Goal: Task Accomplishment & Management: Use online tool/utility

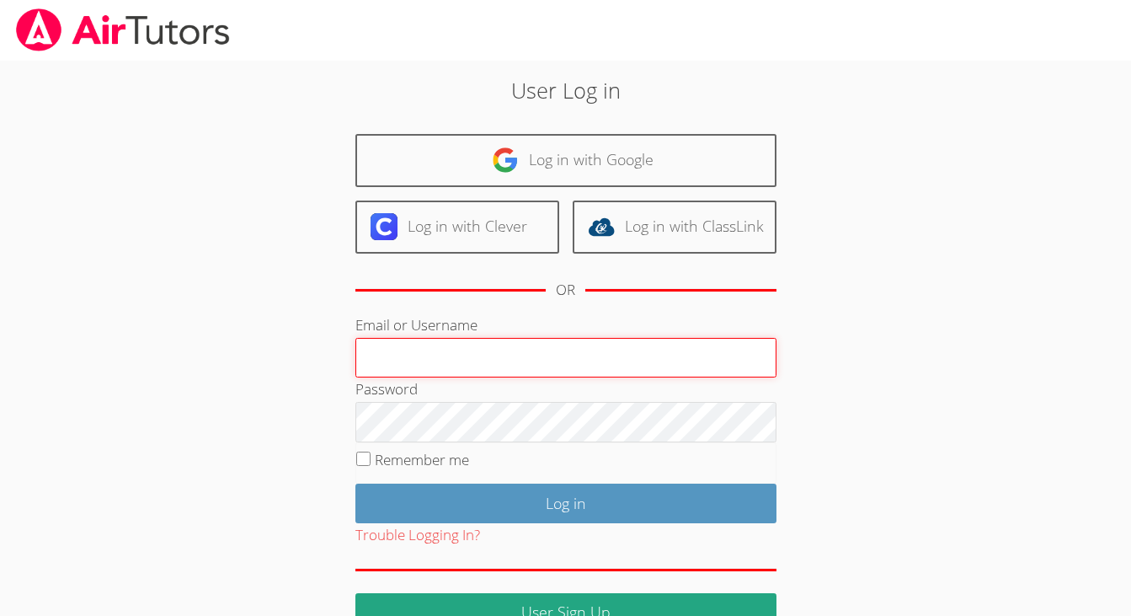
paste input "noland"
type input "noland"
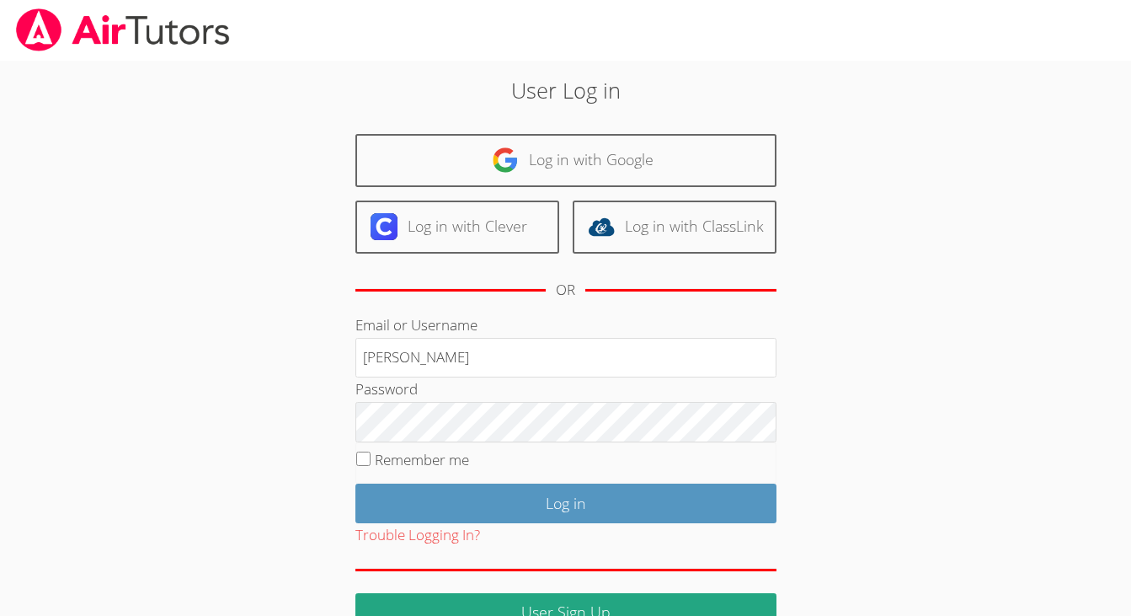
click at [435, 461] on label "Remember me" at bounding box center [422, 459] width 94 height 19
click at [371, 461] on input "Remember me" at bounding box center [363, 458] width 14 height 14
checkbox input "true"
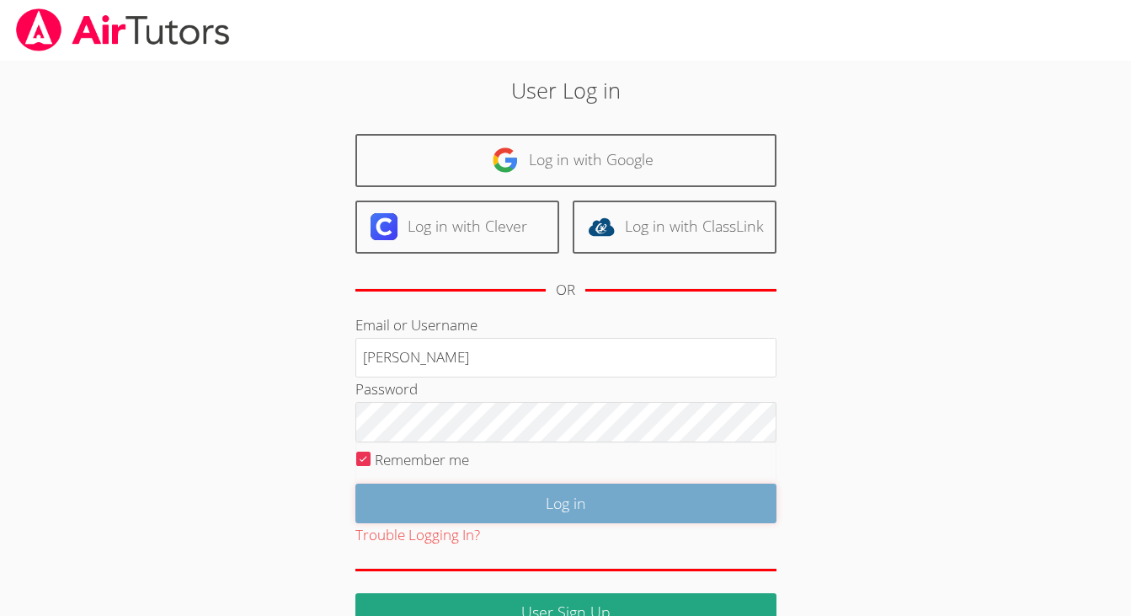
click at [554, 499] on input "Log in" at bounding box center [565, 503] width 421 height 40
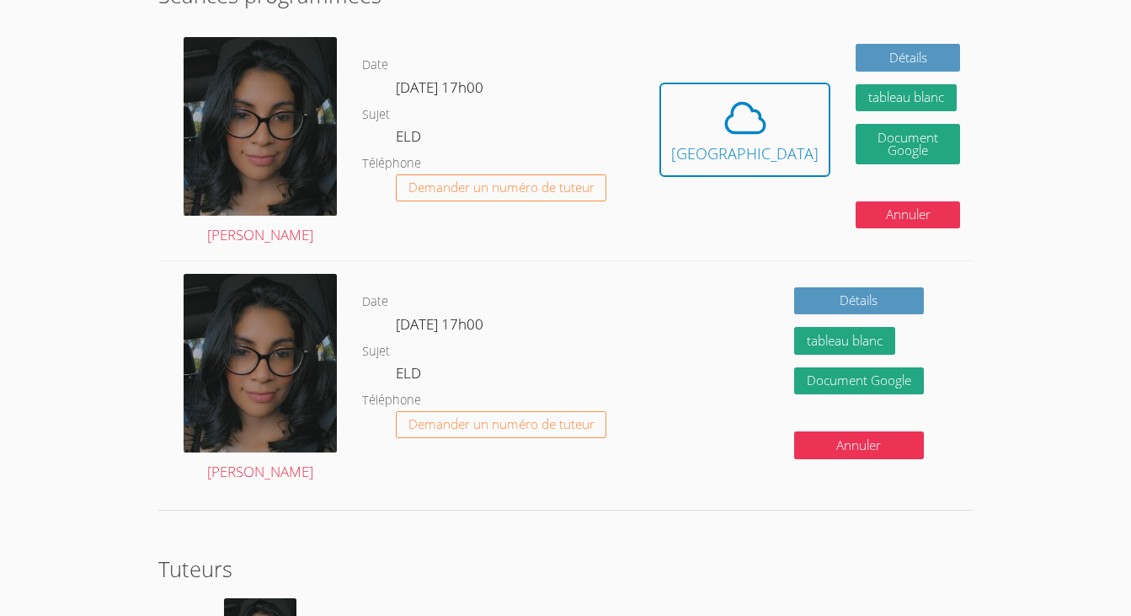
scroll to position [165, 0]
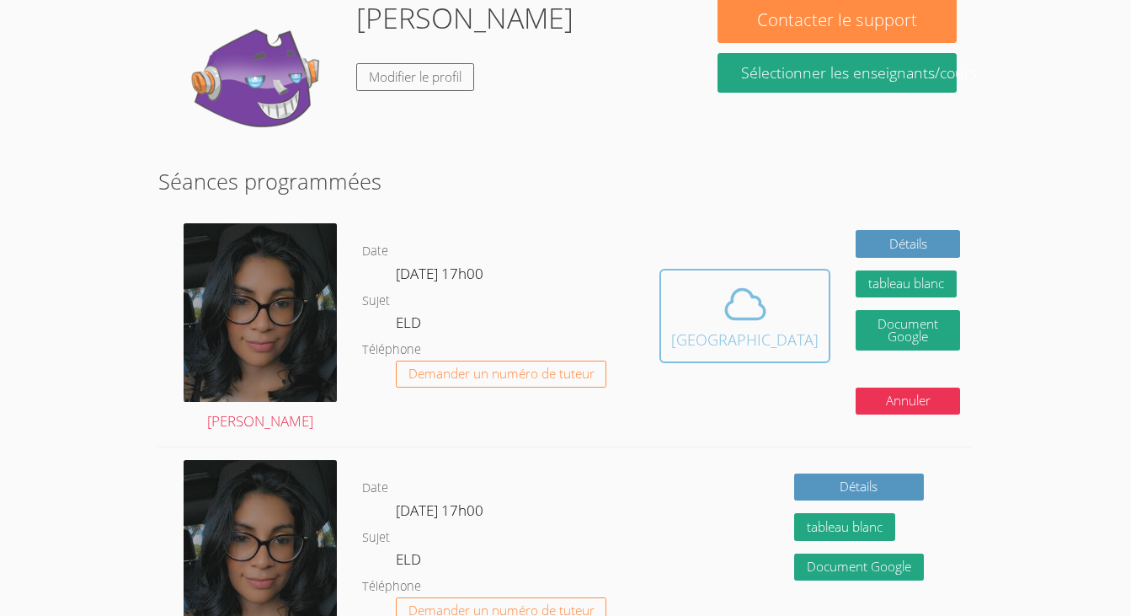
click at [728, 325] on icon at bounding box center [745, 303] width 47 height 47
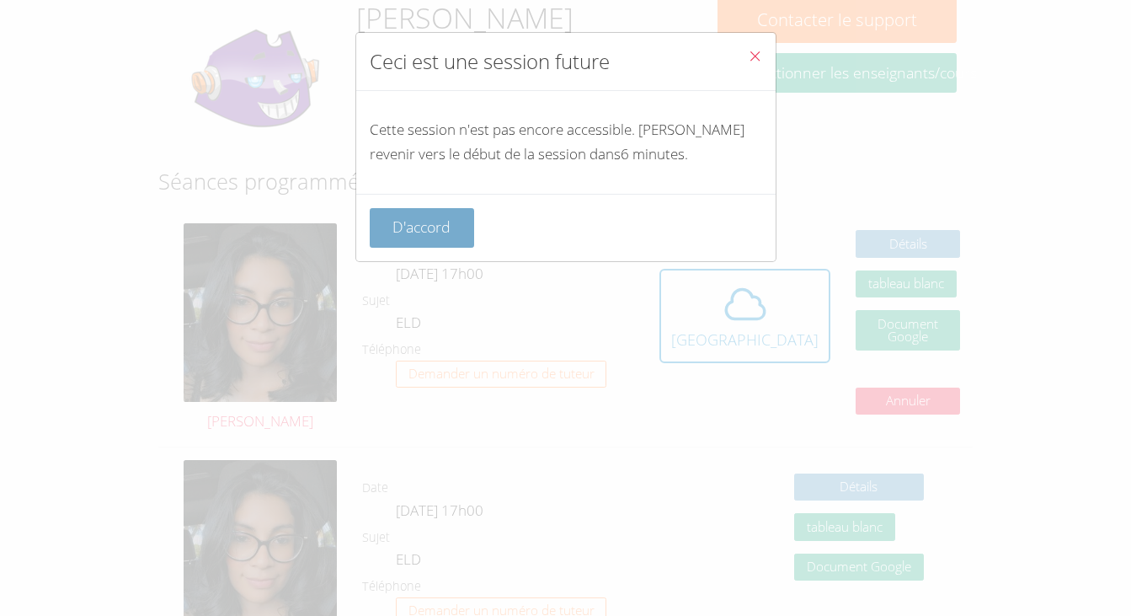
click at [424, 231] on font "D'accord" at bounding box center [421, 226] width 58 height 20
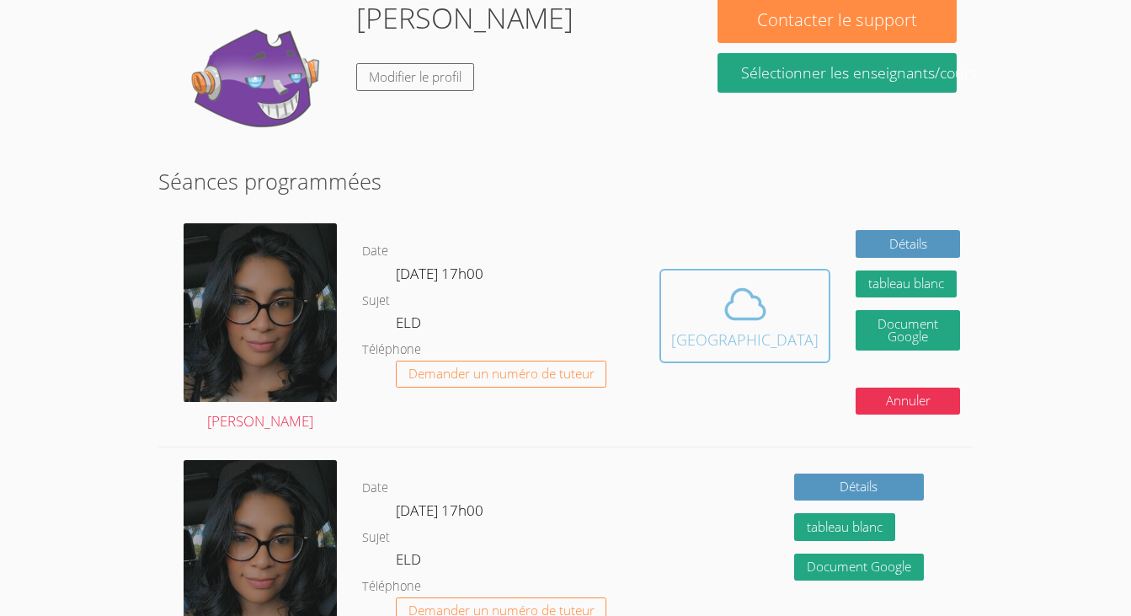
click at [699, 334] on font "Salle des nuages" at bounding box center [744, 339] width 147 height 20
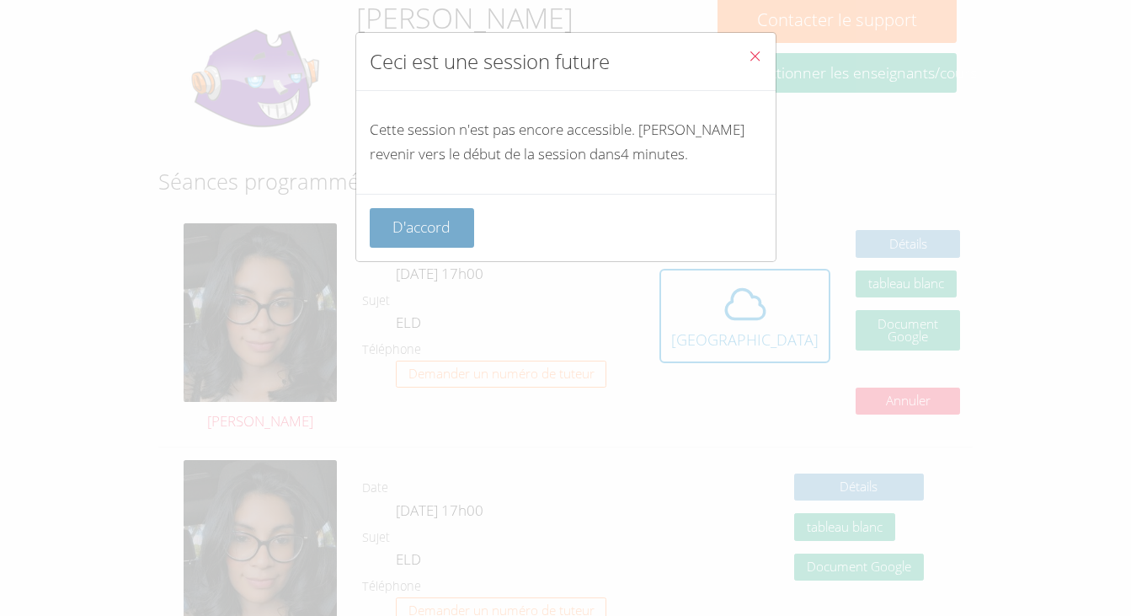
click at [430, 226] on font "D'accord" at bounding box center [421, 226] width 58 height 20
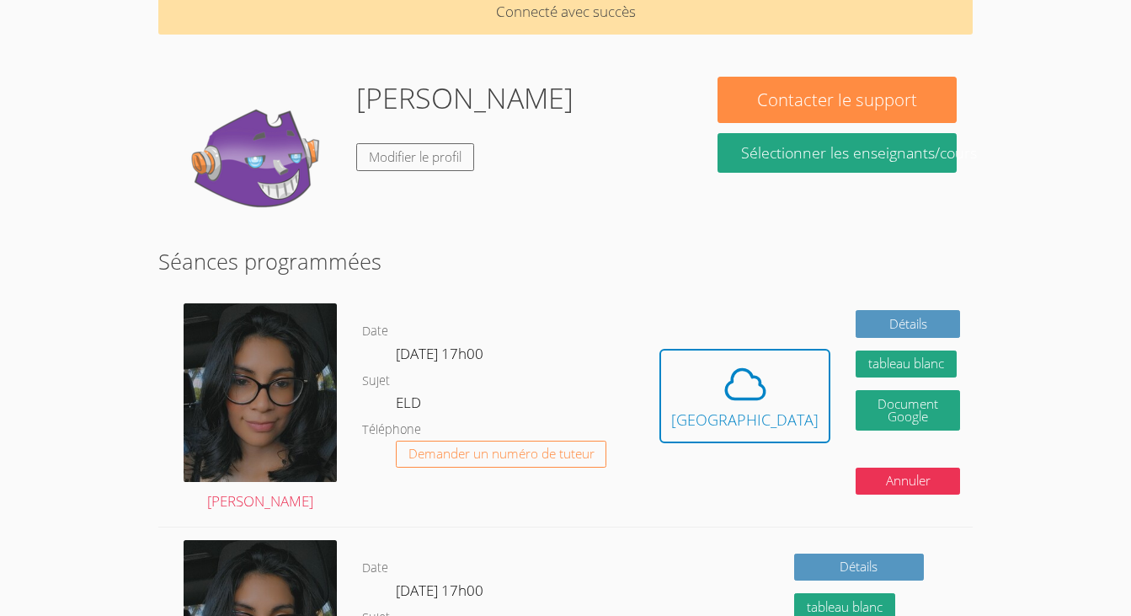
scroll to position [80, 0]
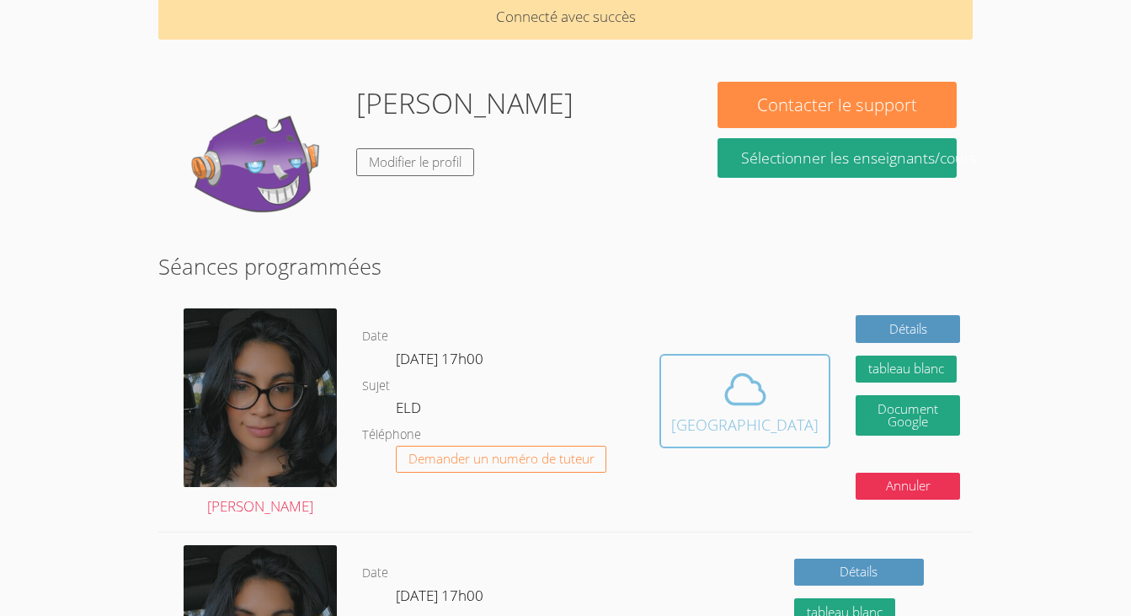
click at [726, 402] on icon at bounding box center [745, 389] width 39 height 29
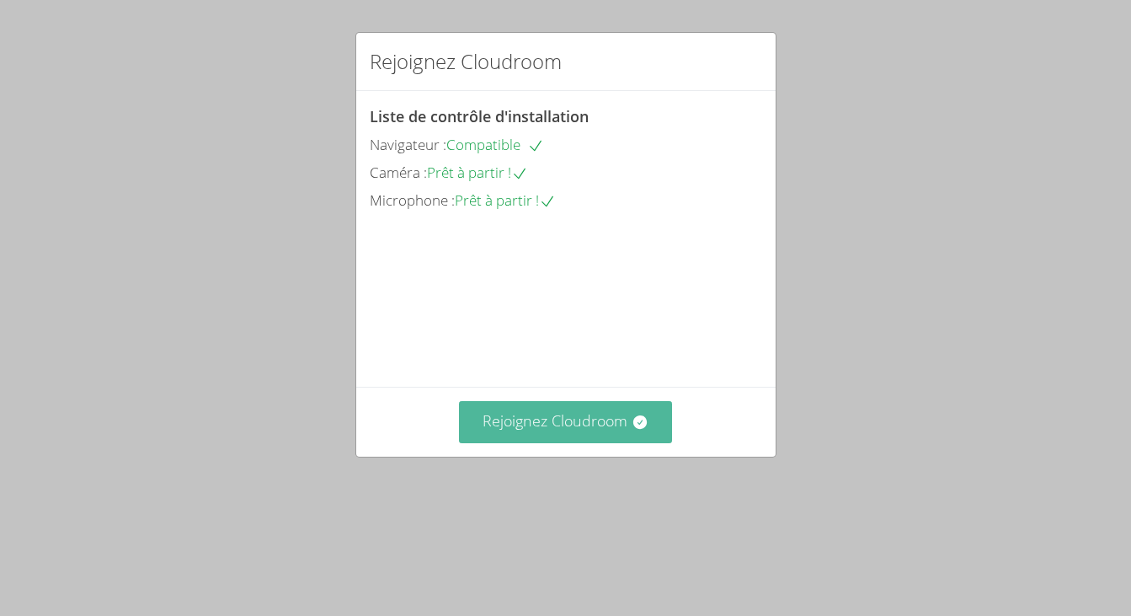
click at [595, 430] on font "Rejoignez Cloudroom" at bounding box center [555, 420] width 145 height 20
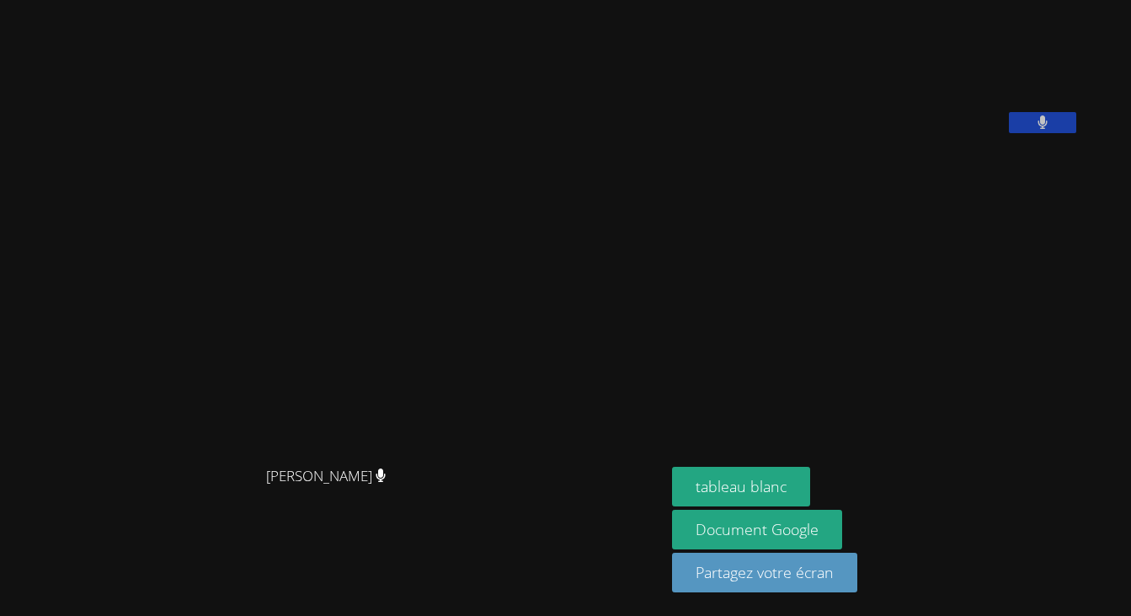
click at [376, 475] on icon at bounding box center [381, 475] width 10 height 14
click at [781, 483] on font "tableau blanc" at bounding box center [741, 486] width 91 height 20
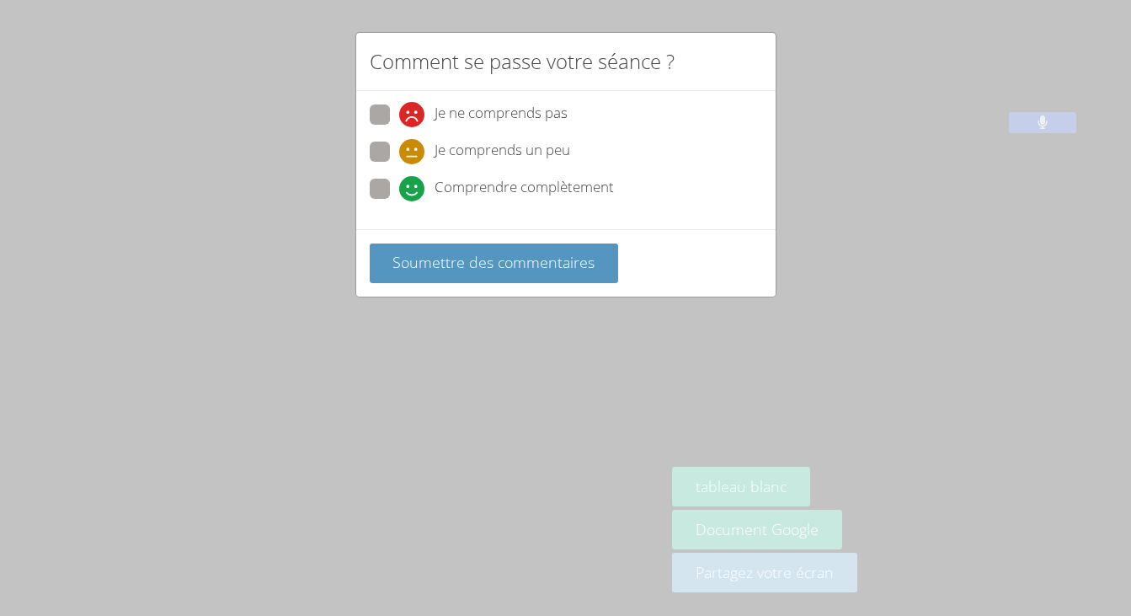
click at [448, 186] on font "Comprendre complètement" at bounding box center [524, 186] width 179 height 19
click at [413, 186] on input "Comprendre complètement" at bounding box center [406, 186] width 14 height 14
radio input "true"
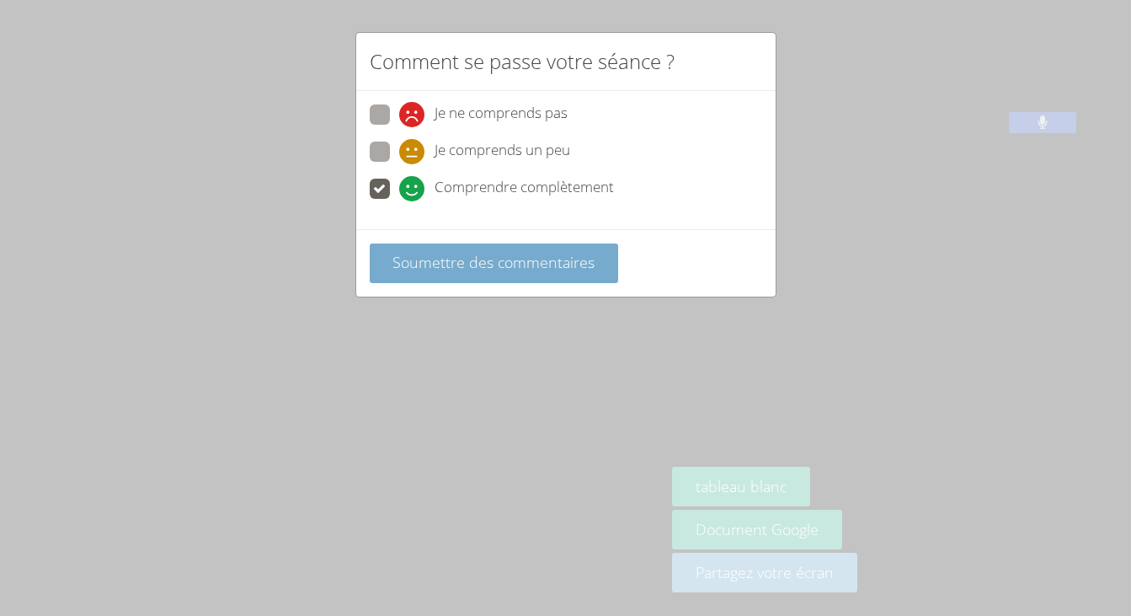
click at [464, 259] on font "Soumettre des commentaires" at bounding box center [493, 262] width 202 height 20
